Goal: Check status

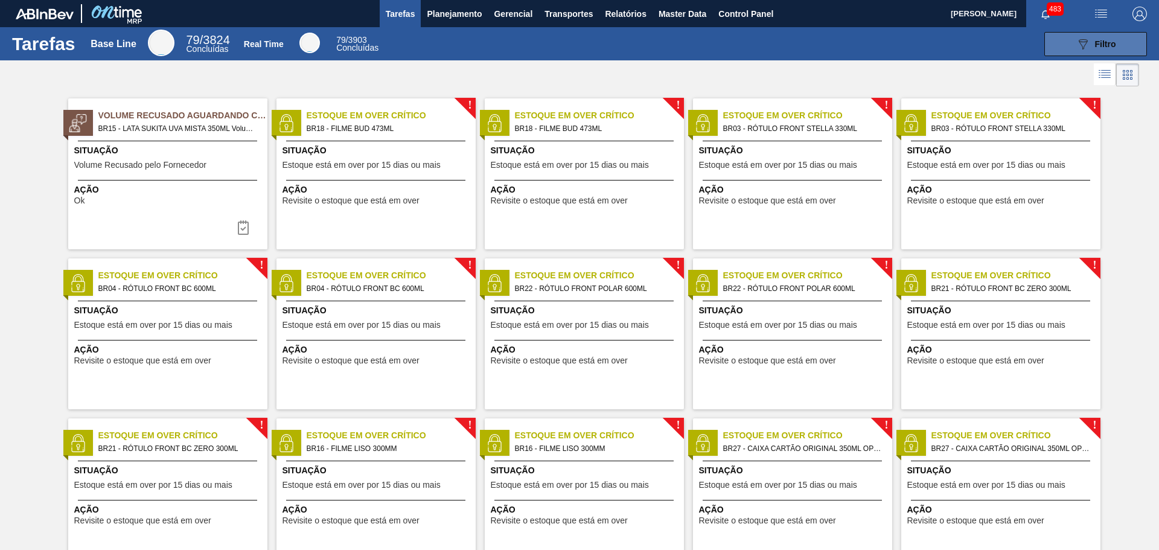
click at [1049, 46] on button "089F7B8B-B2A5-4AFE-B5C0-19BA573D28AC Filtro" at bounding box center [1096, 44] width 103 height 24
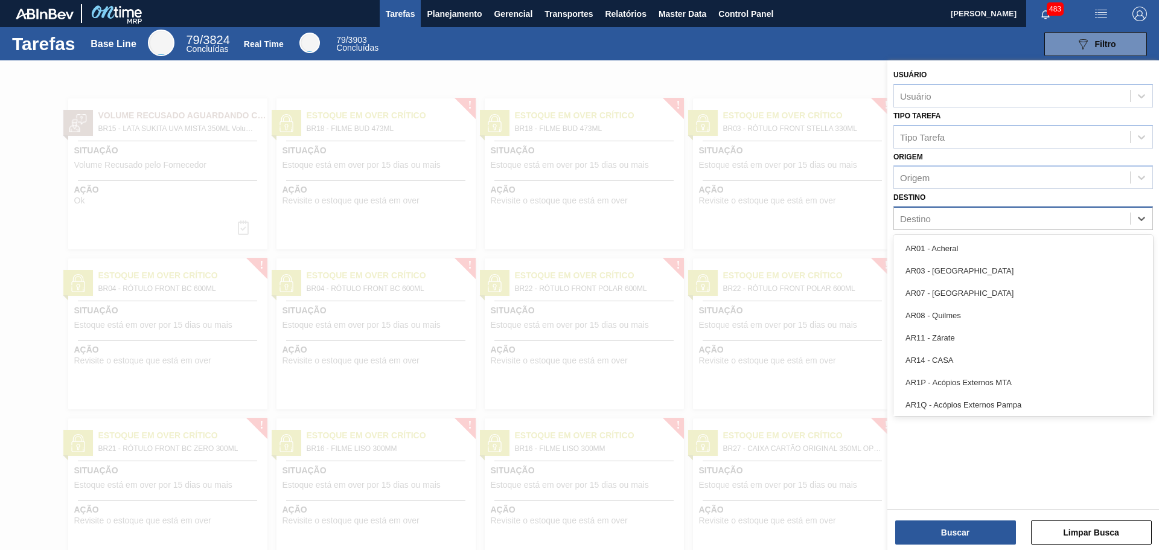
click at [1012, 220] on div "Destino" at bounding box center [1012, 219] width 236 height 18
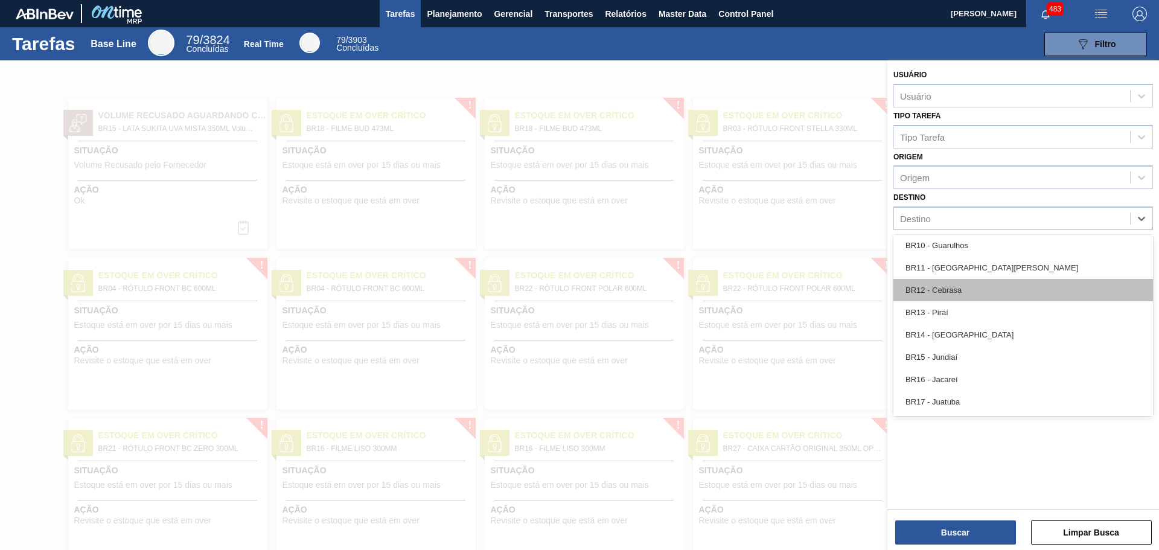
click at [960, 284] on div "BR12 - Cebrasa" at bounding box center [1024, 290] width 260 height 22
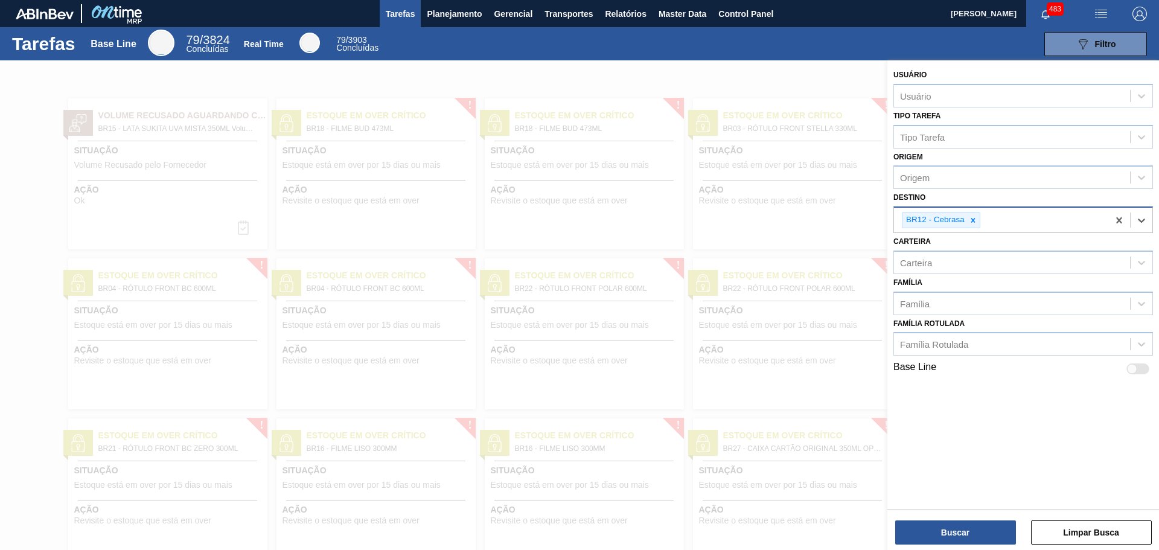
click at [1031, 217] on div "BR12 - Cebrasa" at bounding box center [1001, 220] width 214 height 25
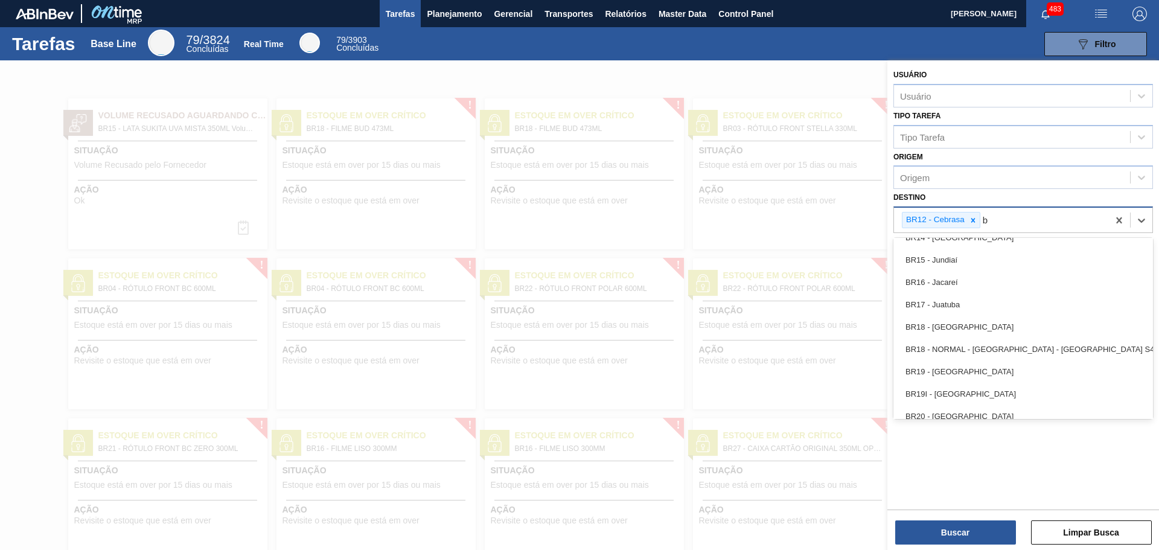
scroll to position [461, 0]
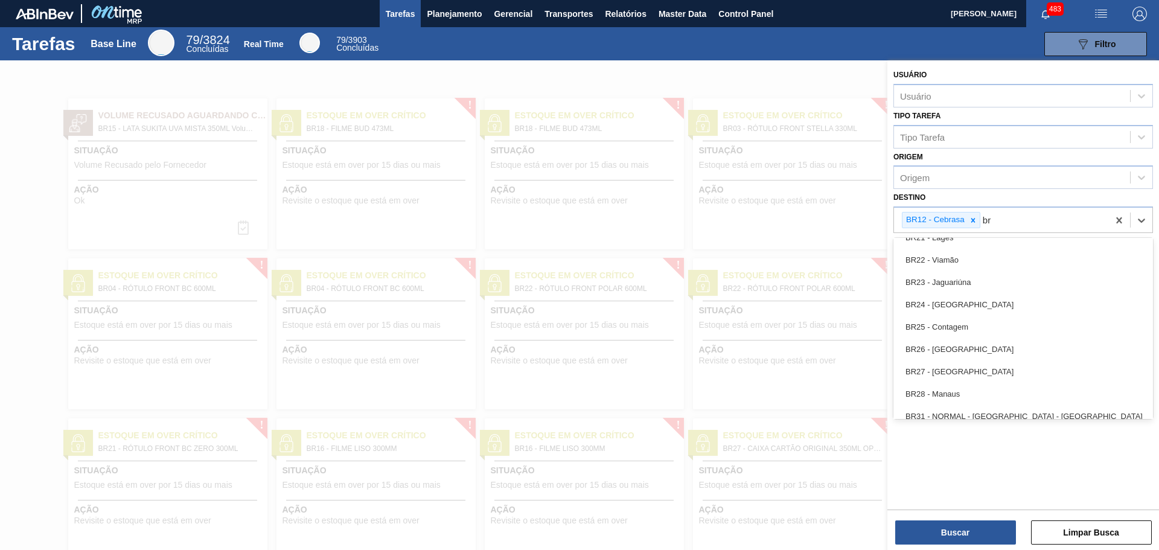
type input "br"
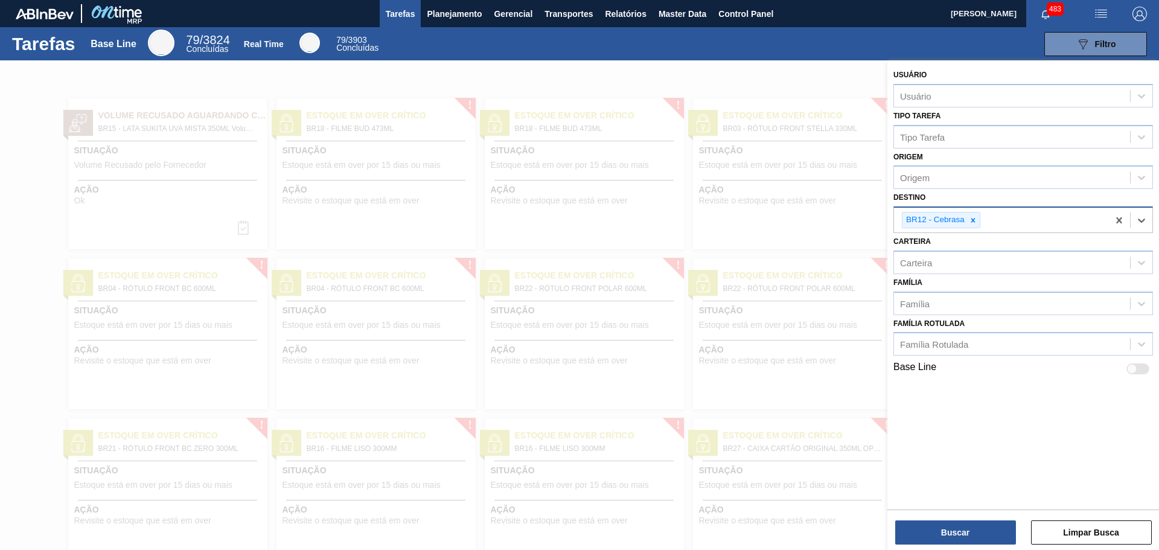
drag, startPoint x: 975, startPoint y: 222, endPoint x: 938, endPoint y: 228, distance: 36.6
click at [974, 222] on icon at bounding box center [974, 220] width 4 height 4
click at [958, 217] on div "Destino" at bounding box center [1012, 219] width 236 height 18
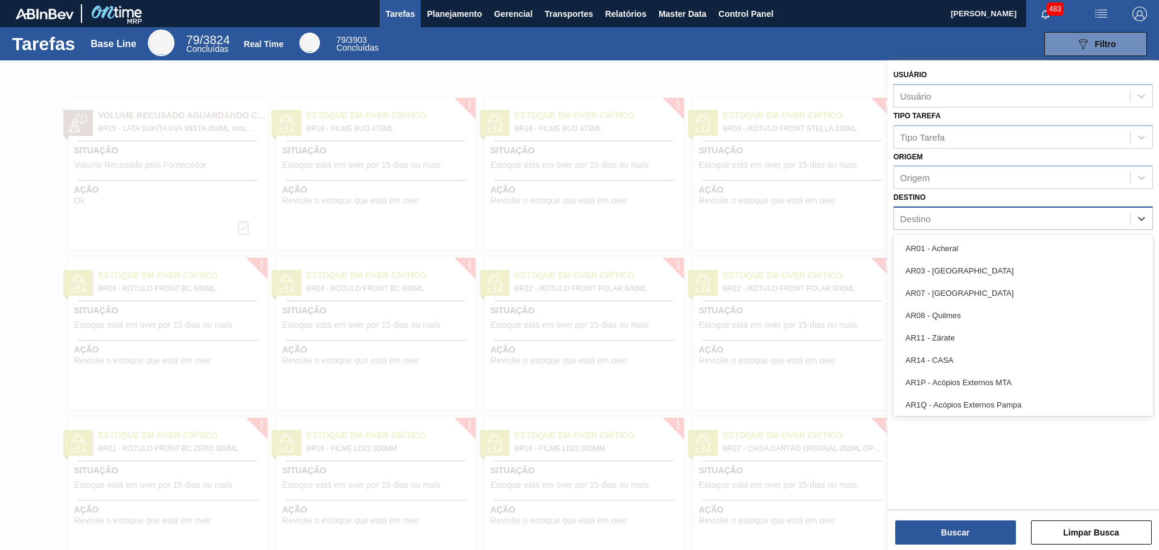
paste input "BR04 BR12"
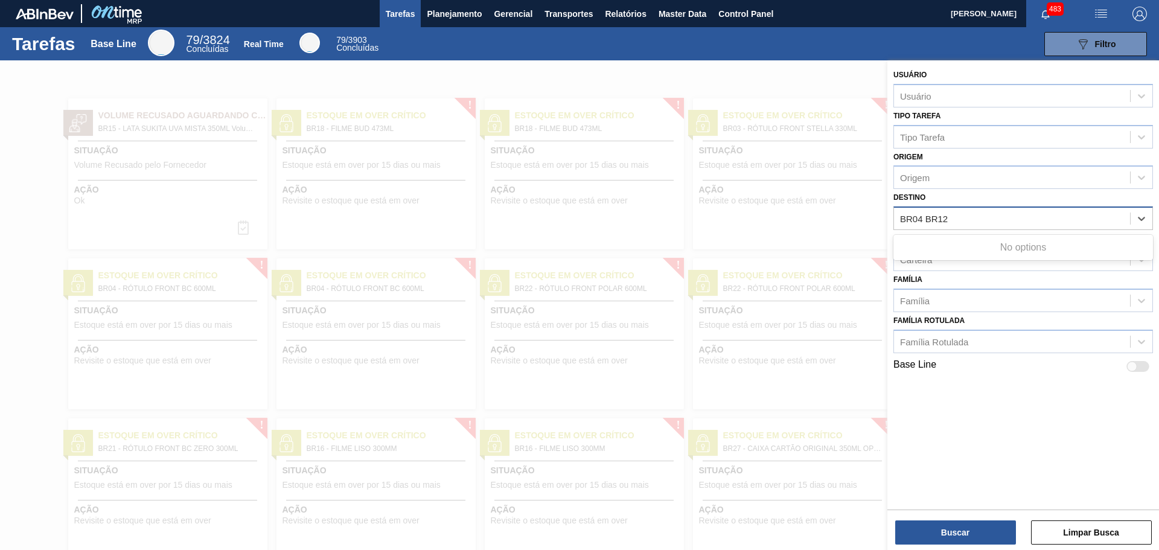
type input "BR04 BR12"
drag, startPoint x: 901, startPoint y: 218, endPoint x: 924, endPoint y: 221, distance: 23.1
click at [924, 221] on input "BR04 BR12" at bounding box center [924, 219] width 49 height 10
click at [950, 218] on div "BR04 BR12" at bounding box center [1012, 219] width 236 height 18
click at [917, 219] on div "Destino" at bounding box center [915, 219] width 31 height 10
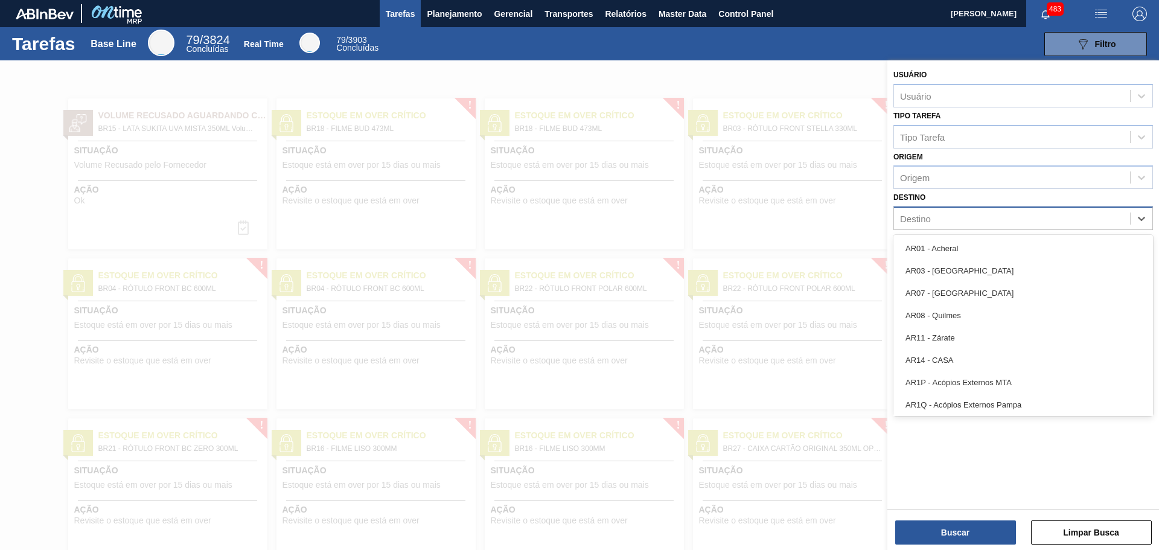
paste input "BR04 BR12"
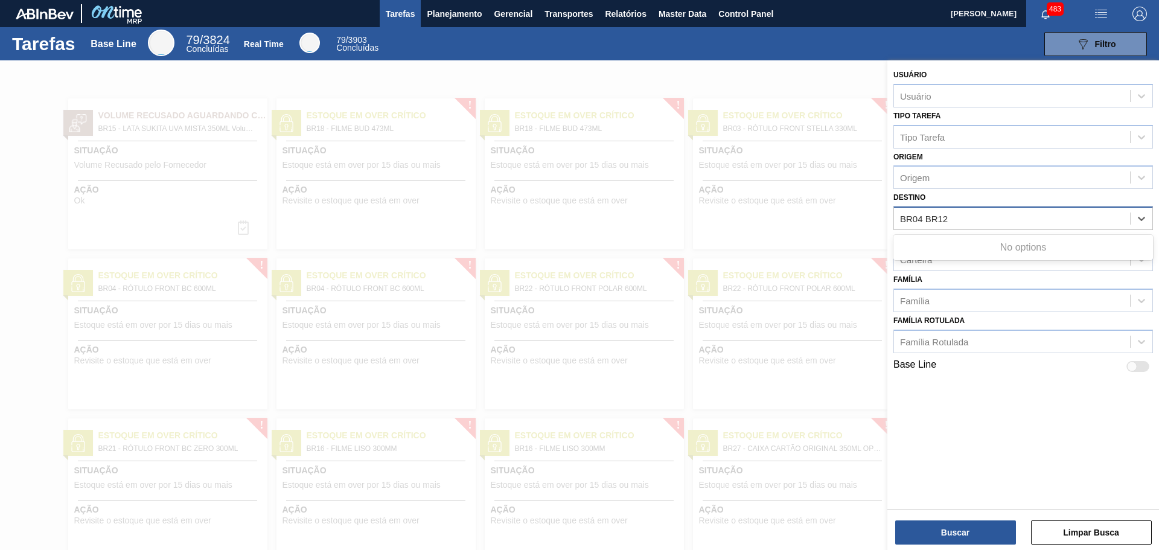
click at [923, 219] on input "BR04 BR12" at bounding box center [924, 219] width 49 height 10
click at [949, 218] on input "BR04 BR12" at bounding box center [924, 219] width 49 height 10
type input "BR04 BR12"
click at [453, 13] on span "Planejamento" at bounding box center [454, 14] width 55 height 14
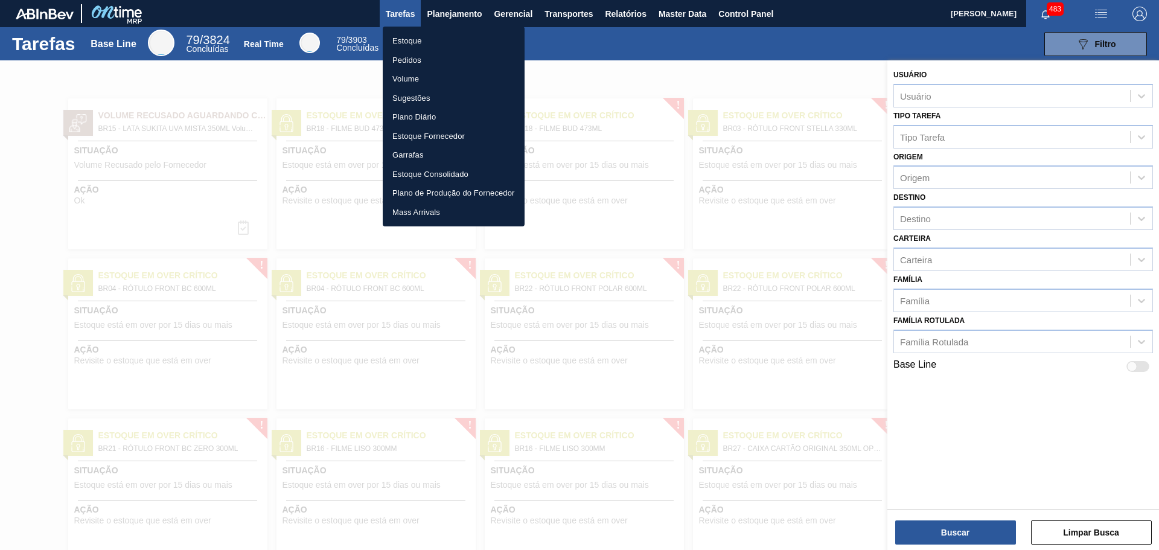
click at [417, 57] on li "Pedidos" at bounding box center [454, 60] width 142 height 19
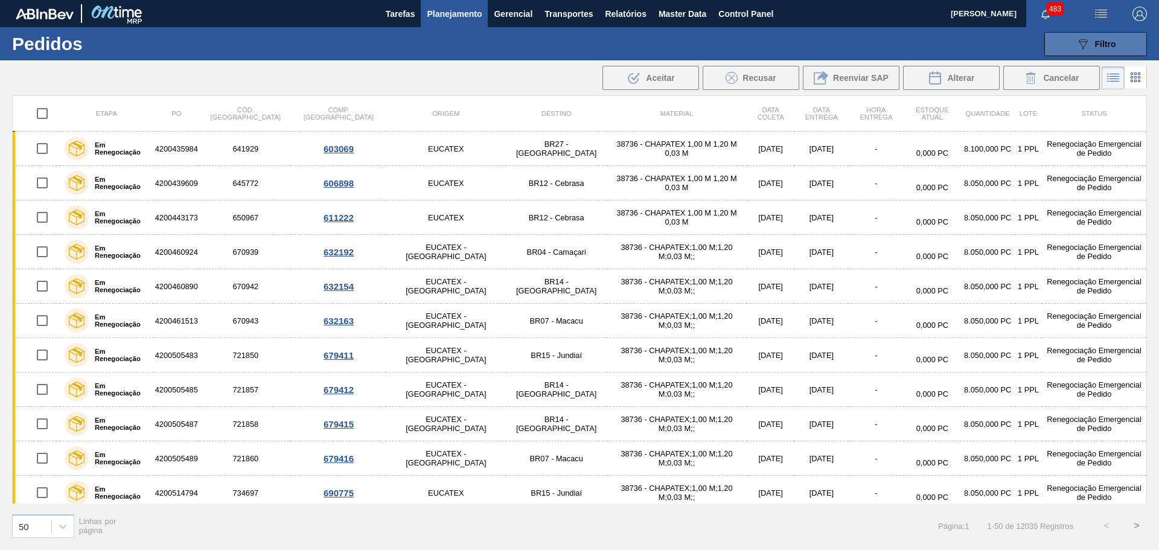
click at [1072, 44] on button "089F7B8B-B2A5-4AFE-B5C0-19BA573D28AC Filtro" at bounding box center [1096, 44] width 103 height 24
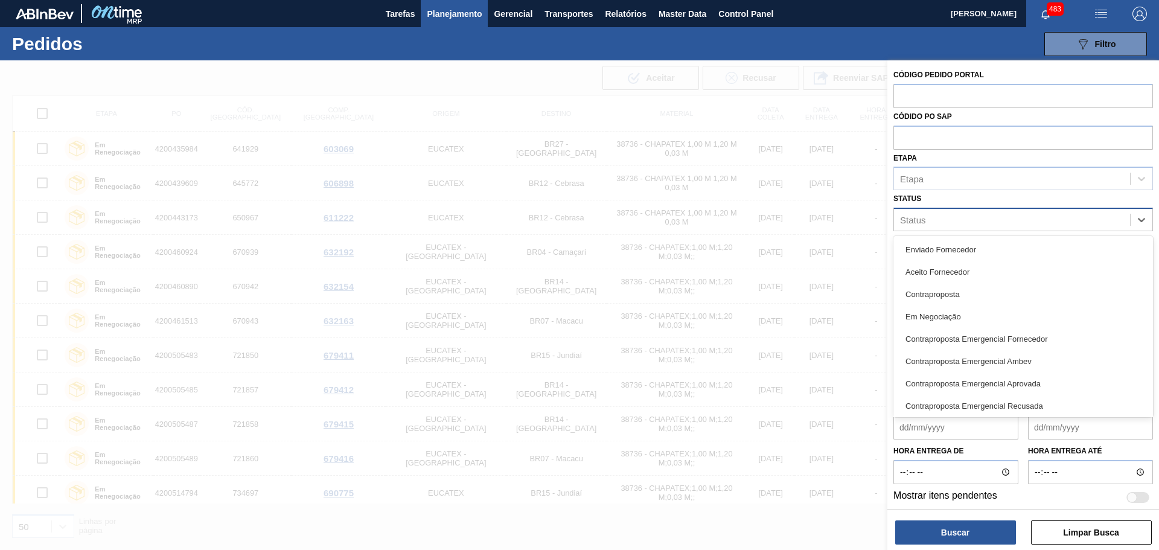
click at [965, 220] on div "Status" at bounding box center [1012, 220] width 236 height 18
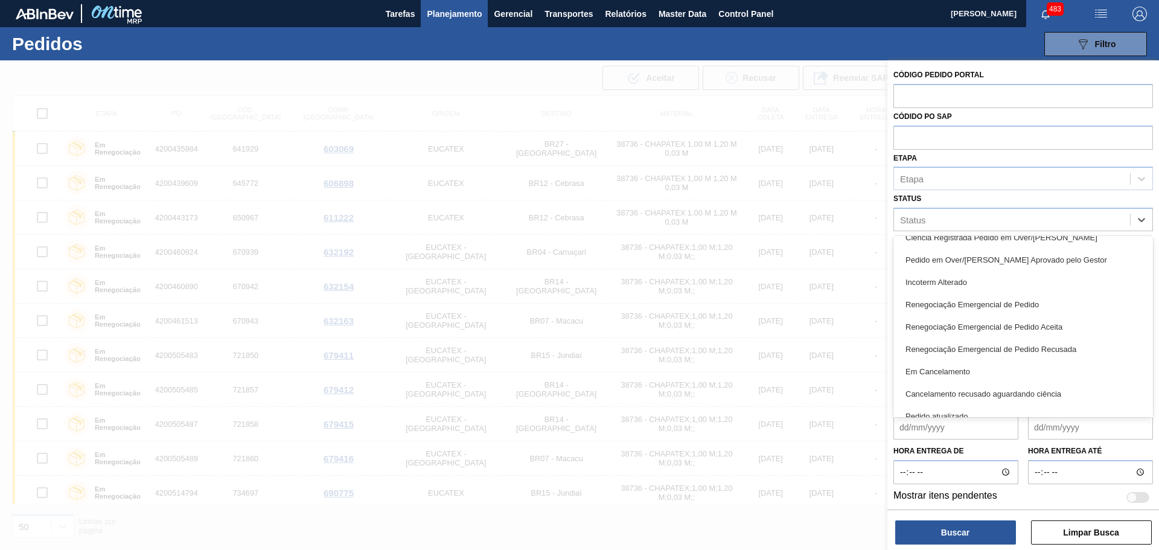
scroll to position [966, 0]
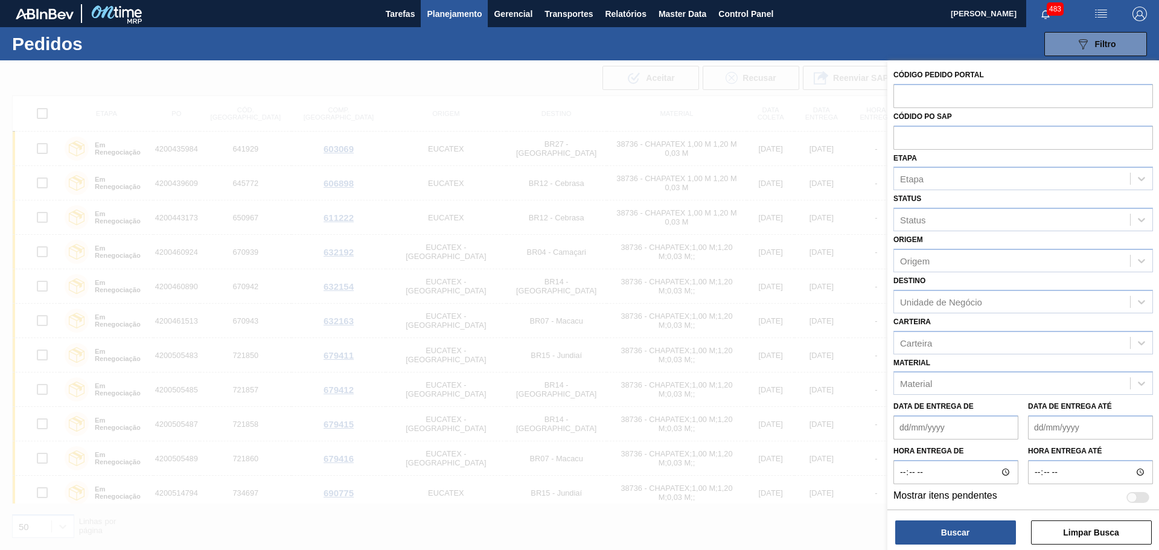
click at [923, 43] on div "089F7B8B-B2A5-4AFE-B5C0-19BA573D28AC Filtro Código Pedido Portal Códido PO SAP …" at bounding box center [673, 44] width 961 height 36
click at [818, 45] on div "089F7B8B-B2A5-4AFE-B5C0-19BA573D28AC Filtro Código Pedido Portal Códido PO SAP …" at bounding box center [673, 44] width 961 height 36
click at [1113, 45] on span "Filtro" at bounding box center [1105, 44] width 21 height 10
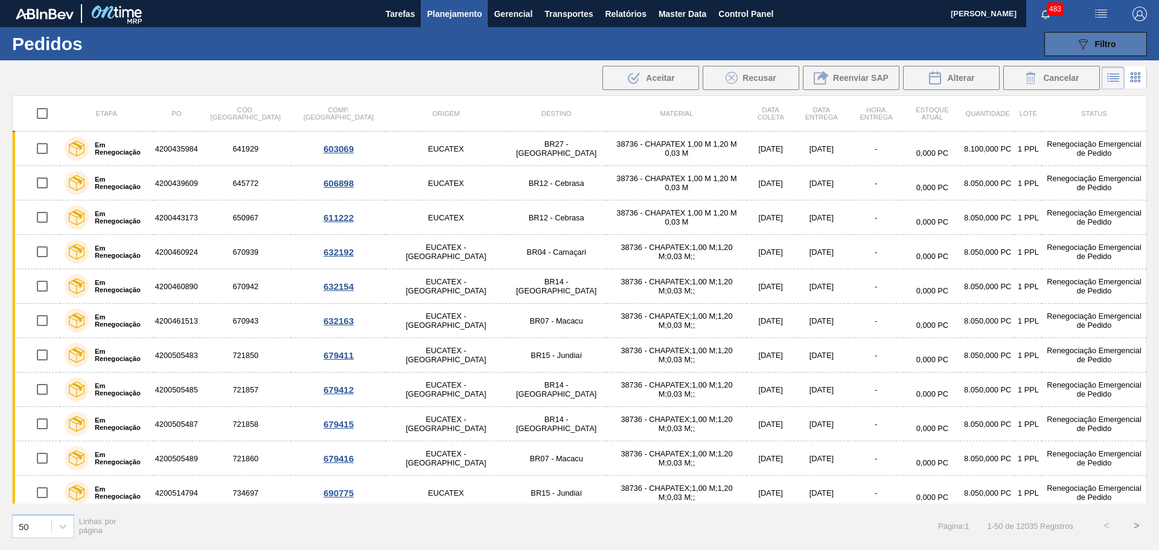
click at [1112, 48] on span "Filtro" at bounding box center [1105, 44] width 21 height 10
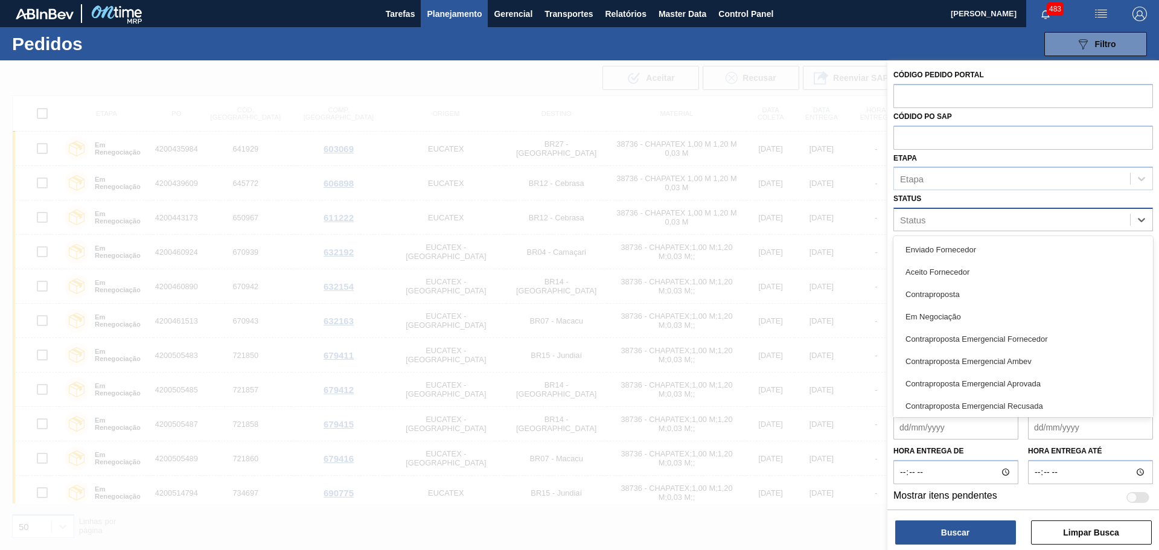
click at [936, 221] on div "Status" at bounding box center [1012, 220] width 236 height 18
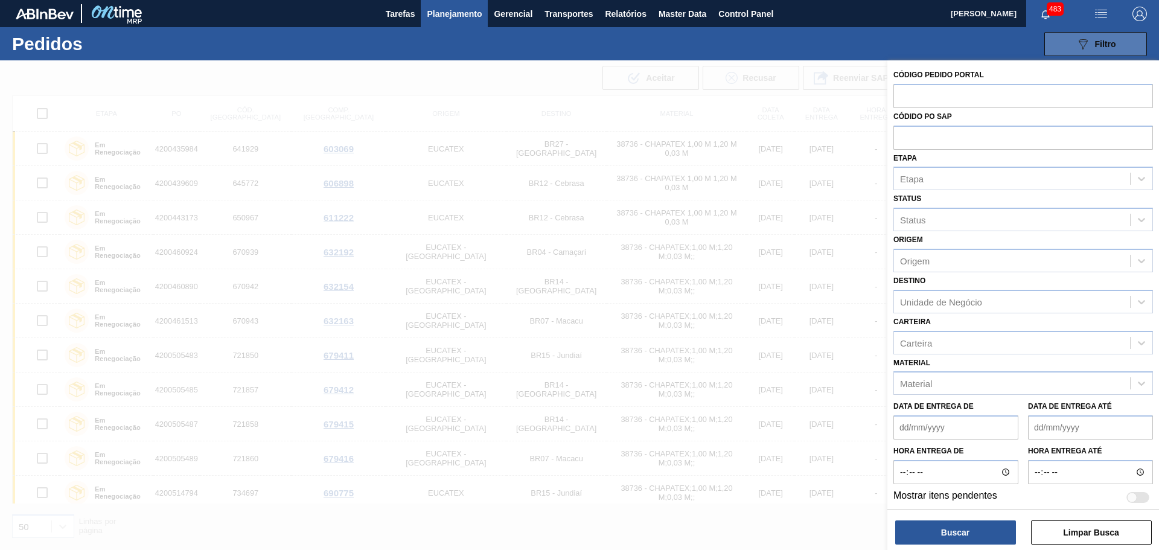
click at [1077, 47] on icon "089F7B8B-B2A5-4AFE-B5C0-19BA573D28AC" at bounding box center [1083, 44] width 14 height 14
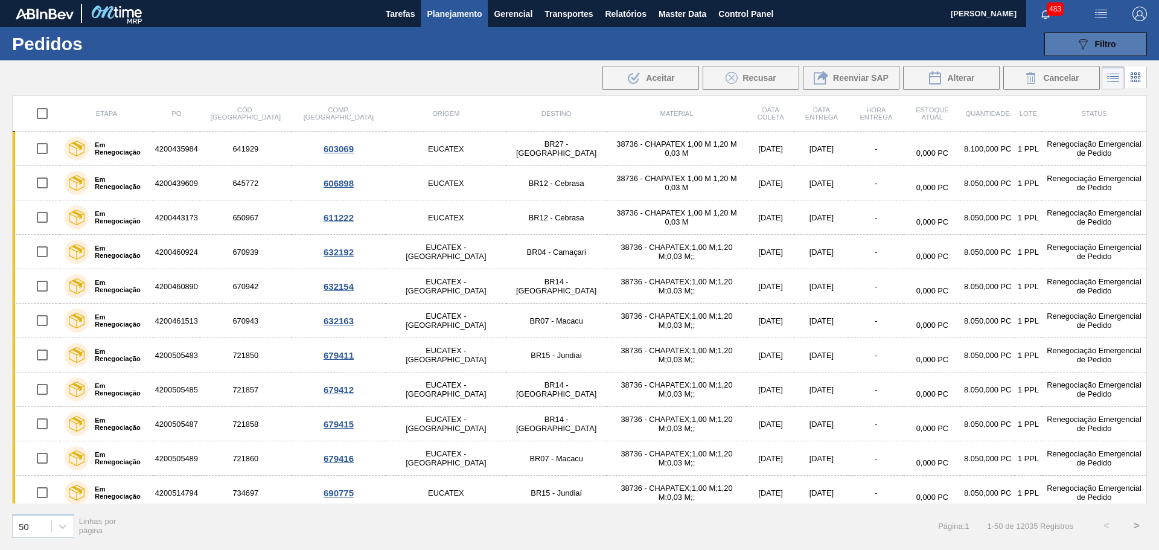
click at [1088, 42] on icon "089F7B8B-B2A5-4AFE-B5C0-19BA573D28AC" at bounding box center [1083, 44] width 14 height 14
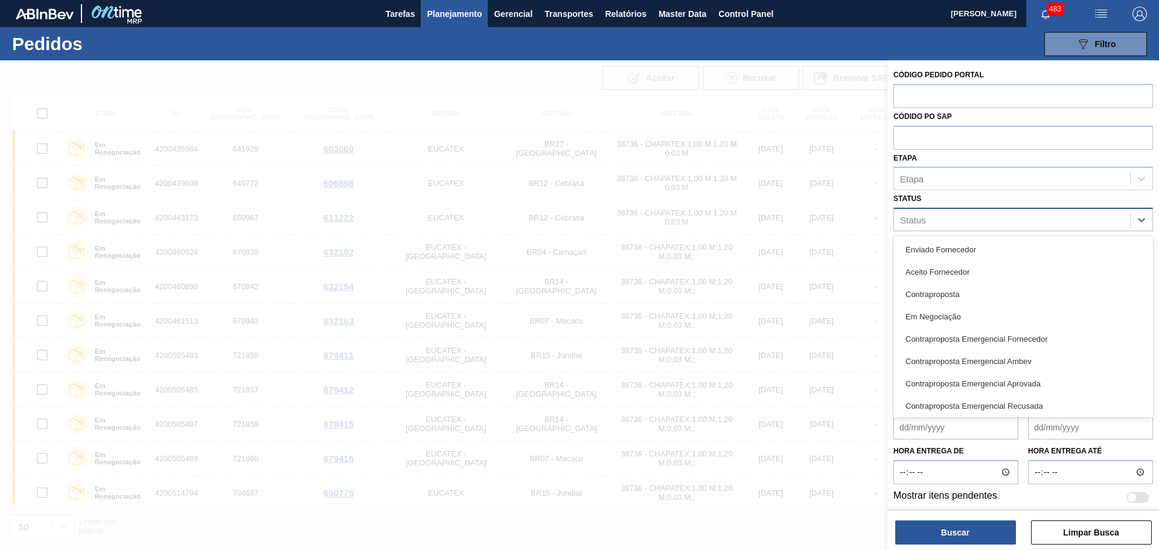
click at [936, 222] on div "Status" at bounding box center [1012, 220] width 236 height 18
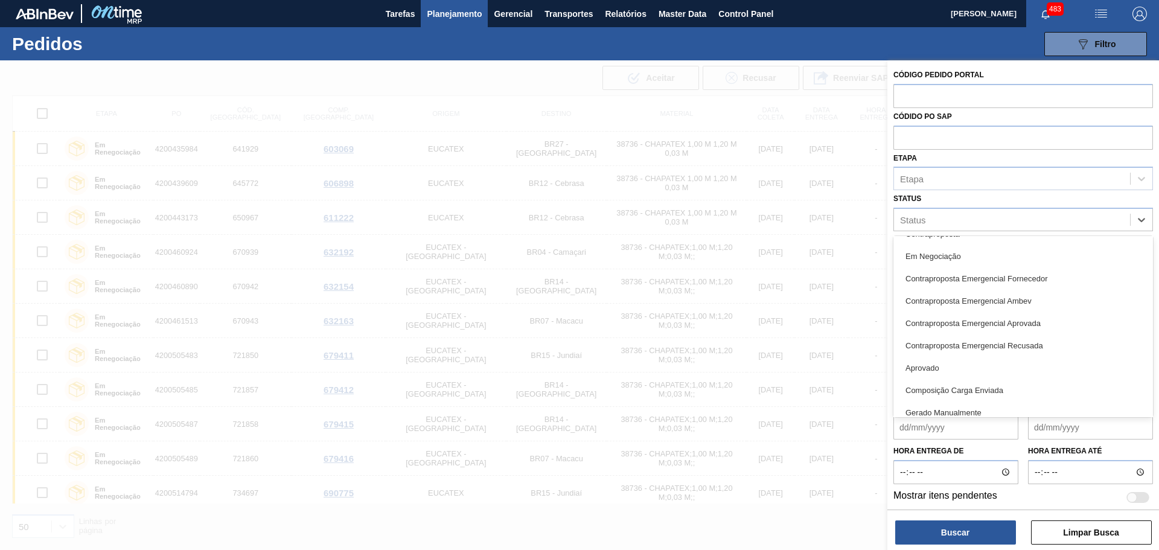
scroll to position [0, 0]
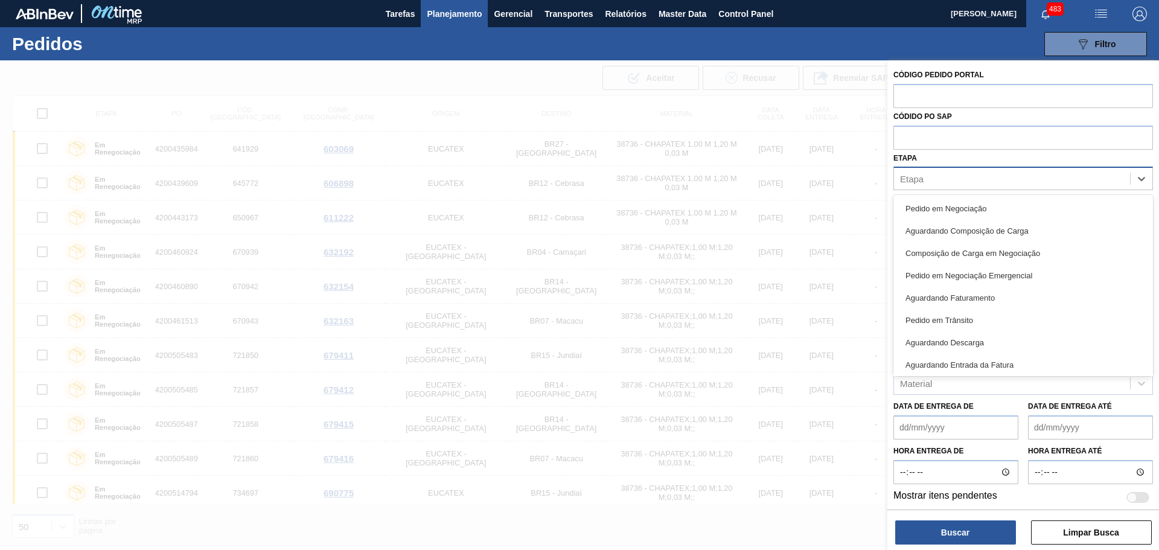
click at [924, 179] on div "Etapa" at bounding box center [912, 179] width 24 height 10
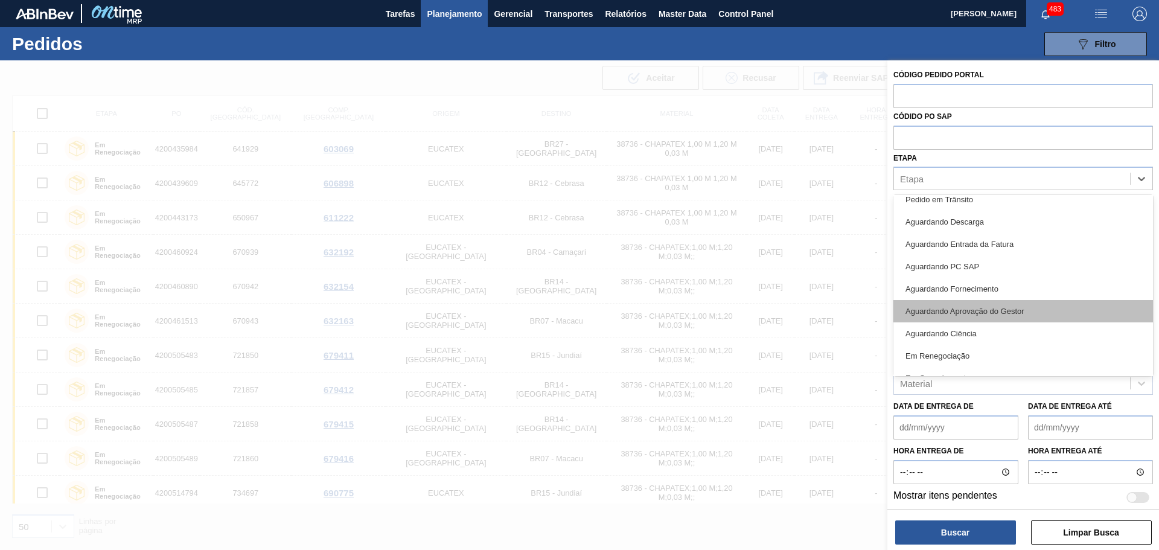
scroll to position [159, 0]
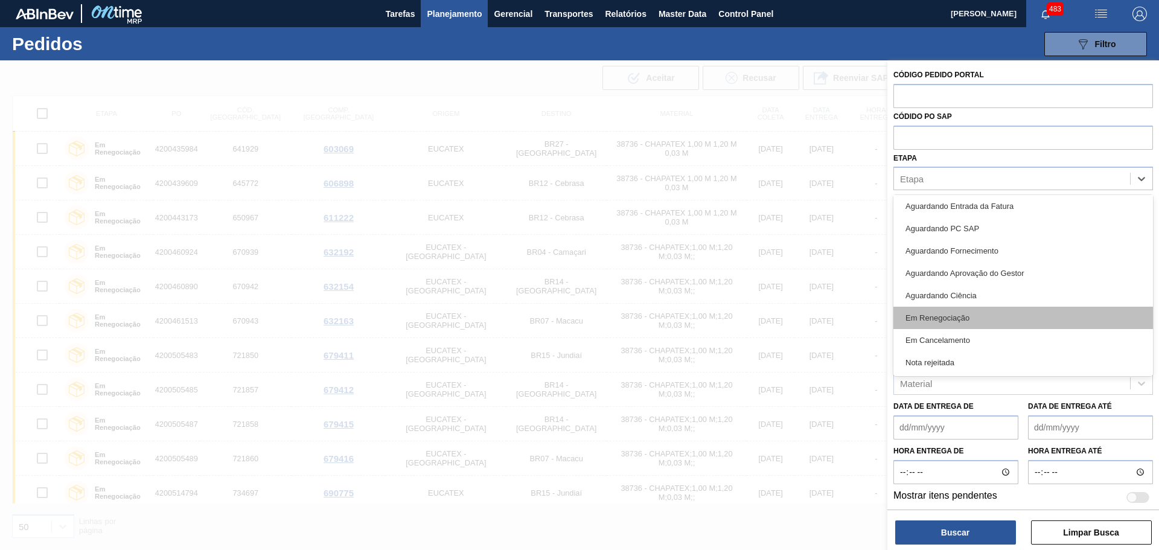
click at [985, 323] on div "Em Renegociação" at bounding box center [1024, 318] width 260 height 22
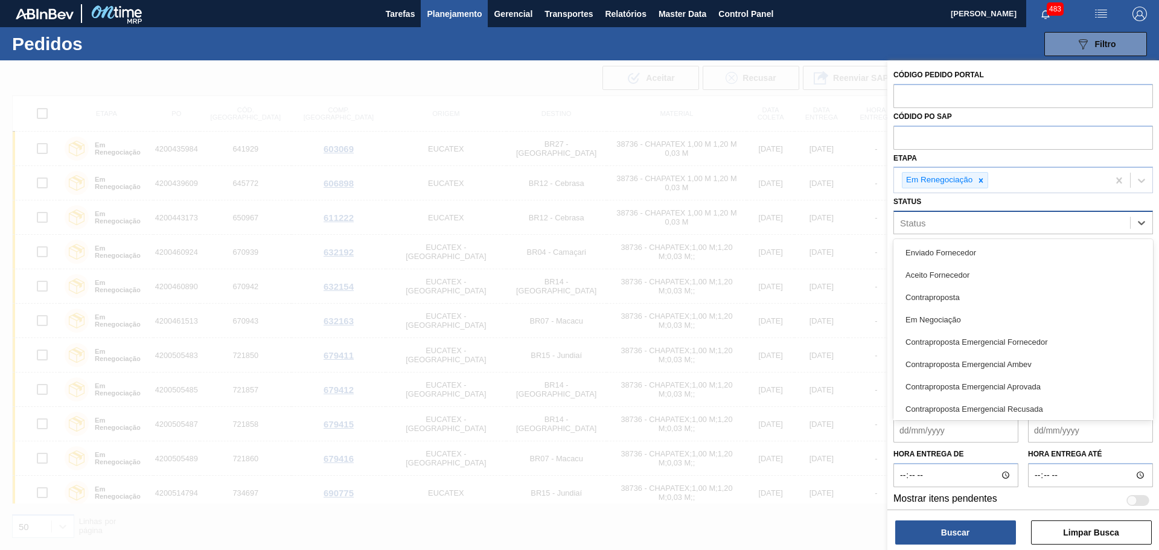
click at [949, 225] on div "Status" at bounding box center [1012, 223] width 236 height 18
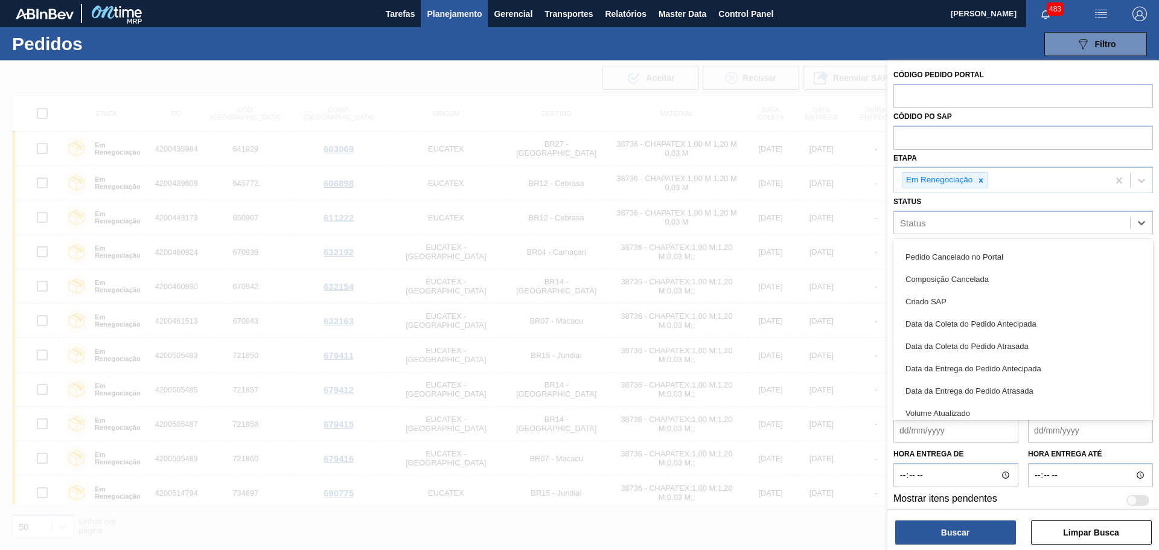
scroll to position [302, 0]
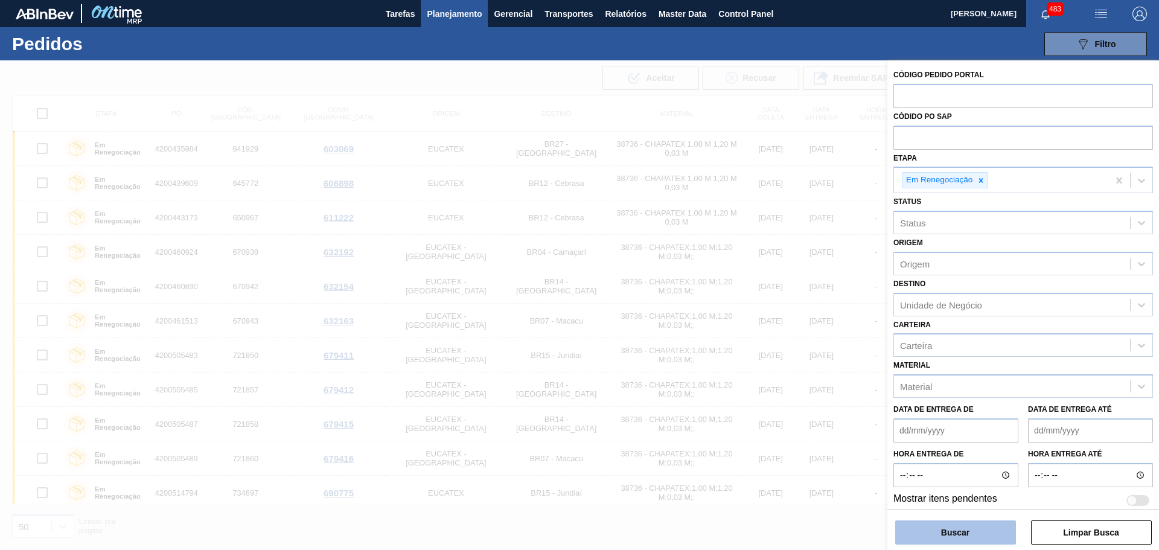
click at [955, 532] on button "Buscar" at bounding box center [955, 532] width 121 height 24
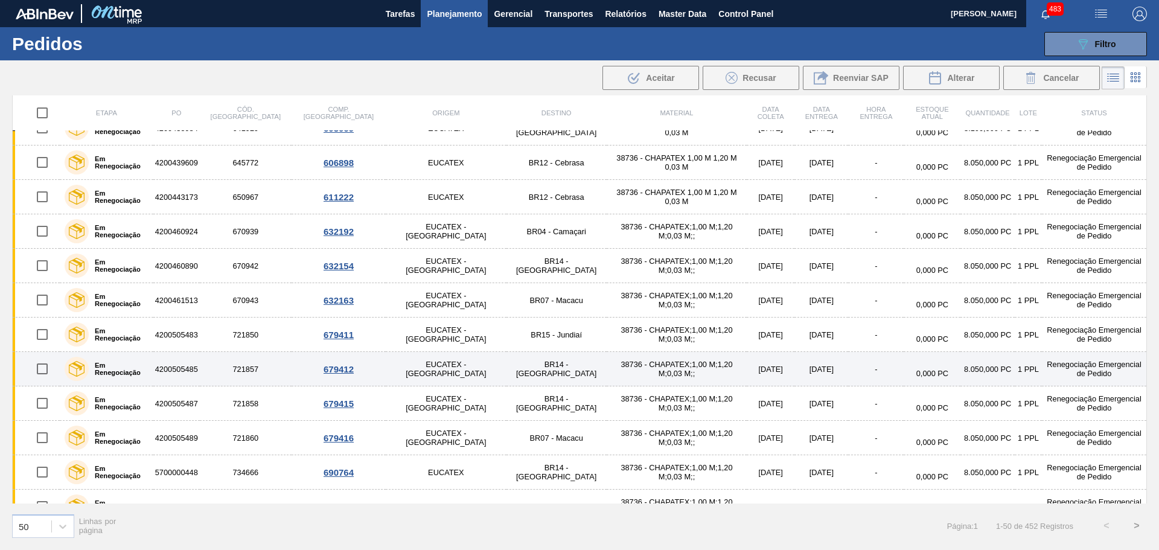
scroll to position [0, 0]
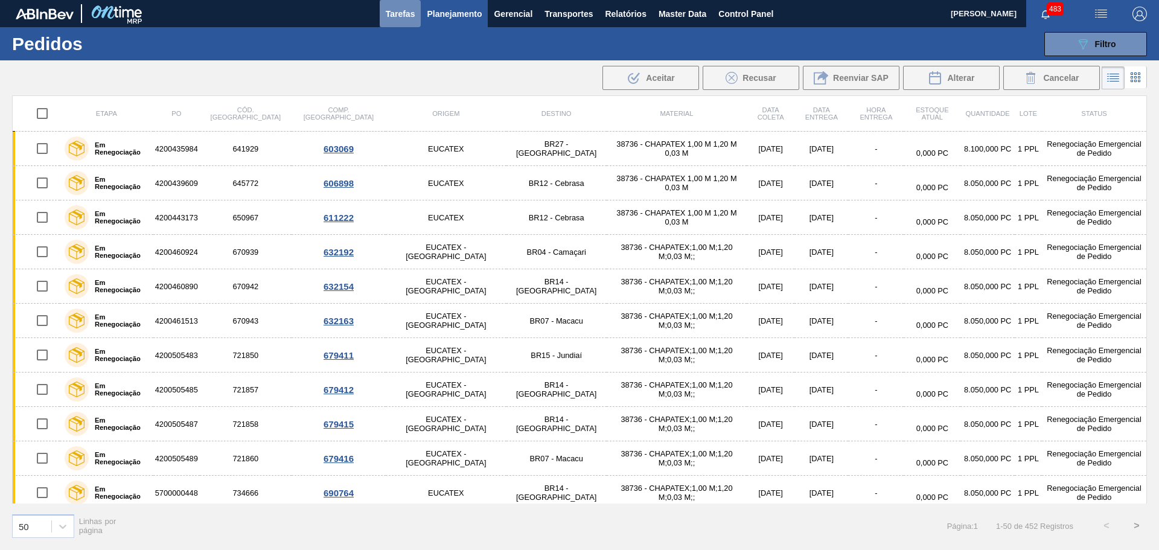
click at [399, 18] on span "Tarefas" at bounding box center [401, 14] width 30 height 14
